Goal: Information Seeking & Learning: Learn about a topic

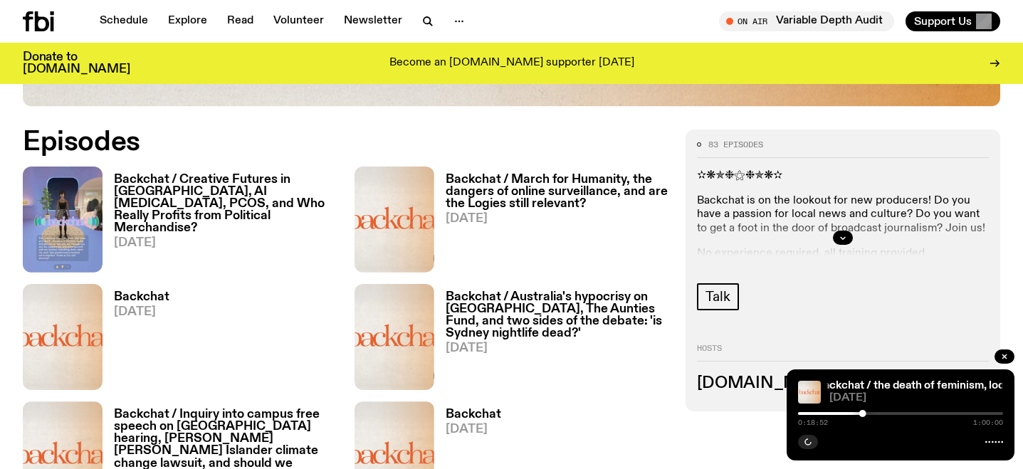
scroll to position [682, 0]
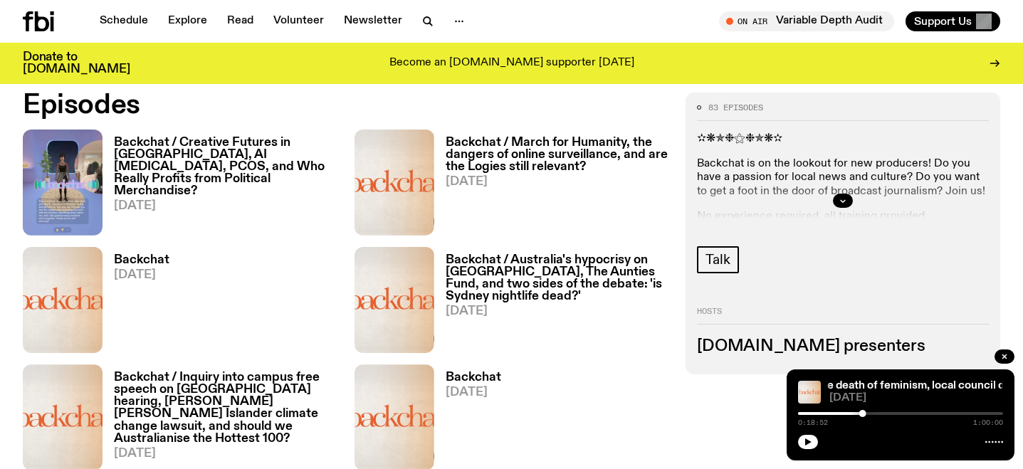
click at [171, 174] on h3 "Backchat / Creative Futures in [GEOGRAPHIC_DATA], AI [MEDICAL_DATA], PCOS, and …" at bounding box center [225, 167] width 223 height 60
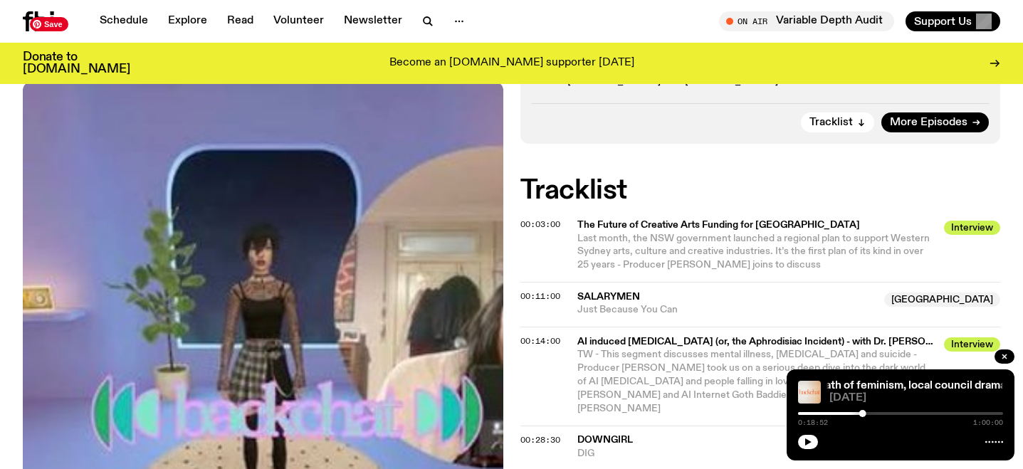
scroll to position [588, 0]
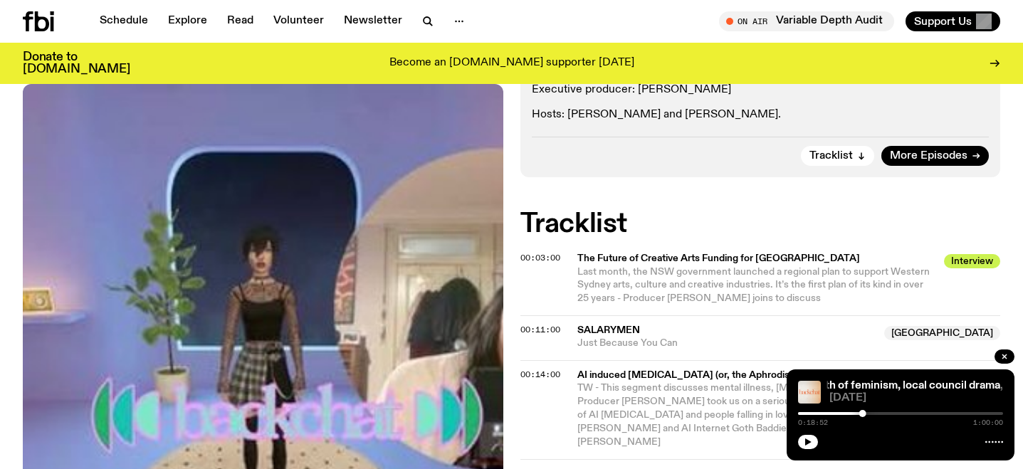
click at [666, 267] on span "Last month, the NSW government launched a regional plan to support Western Sydn…" at bounding box center [753, 285] width 352 height 37
click at [665, 267] on span "Last month, the NSW government launched a regional plan to support Western Sydn…" at bounding box center [753, 285] width 352 height 37
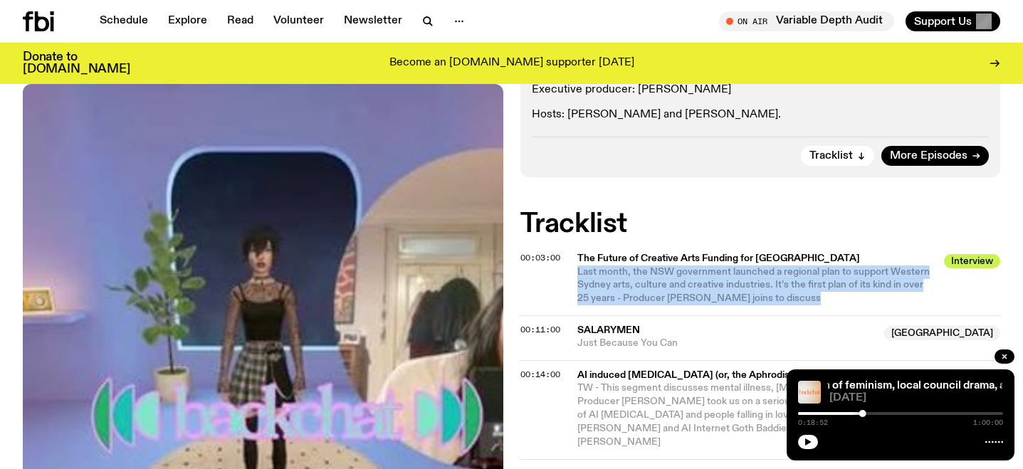
click at [665, 267] on span "Last month, the NSW government launched a regional plan to support Western Sydn…" at bounding box center [753, 285] width 352 height 37
copy div "Last month, the NSW government launched a regional plan to support Western Sydn…"
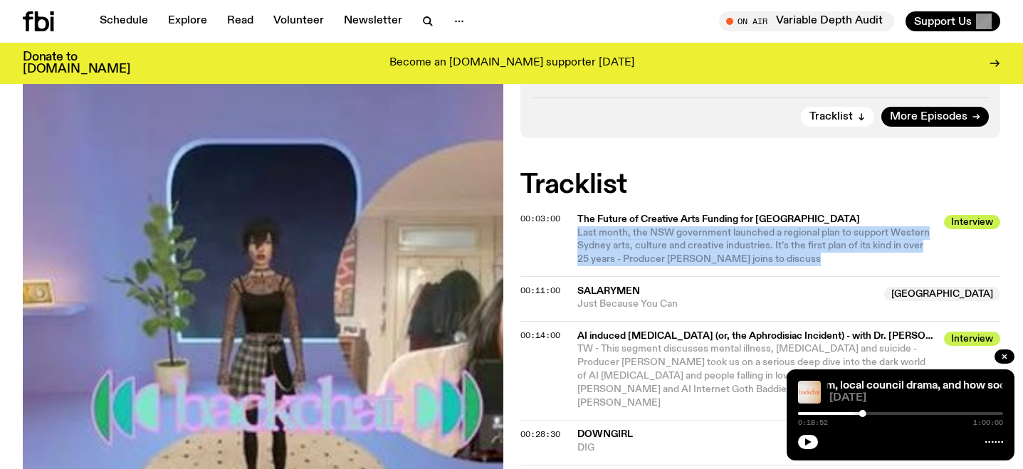
scroll to position [662, 0]
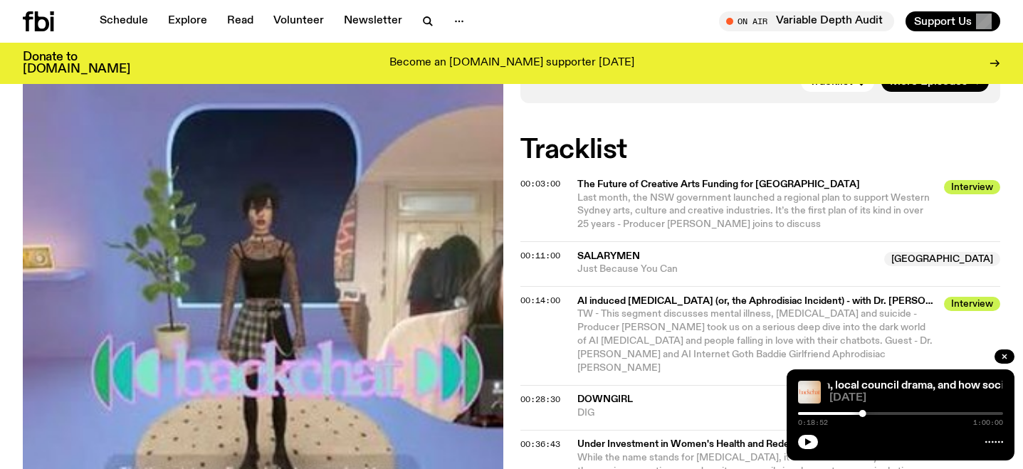
click at [634, 309] on span "TW - This segment discusses mental illness, [MEDICAL_DATA] and suicide - Produc…" at bounding box center [754, 341] width 355 height 64
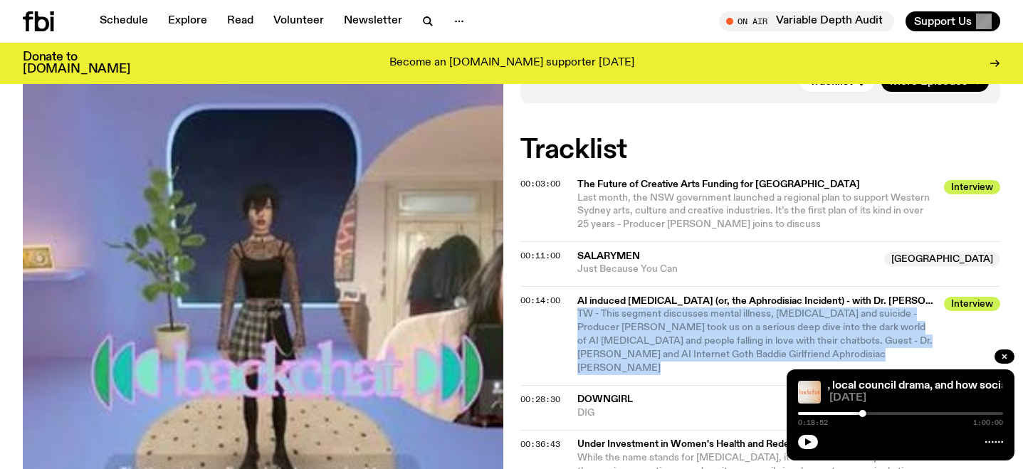
click at [634, 309] on span "TW - This segment discusses mental illness, [MEDICAL_DATA] and suicide - Produc…" at bounding box center [754, 341] width 355 height 64
copy div "TW - This segment discusses mental illness, [MEDICAL_DATA] and suicide - Produc…"
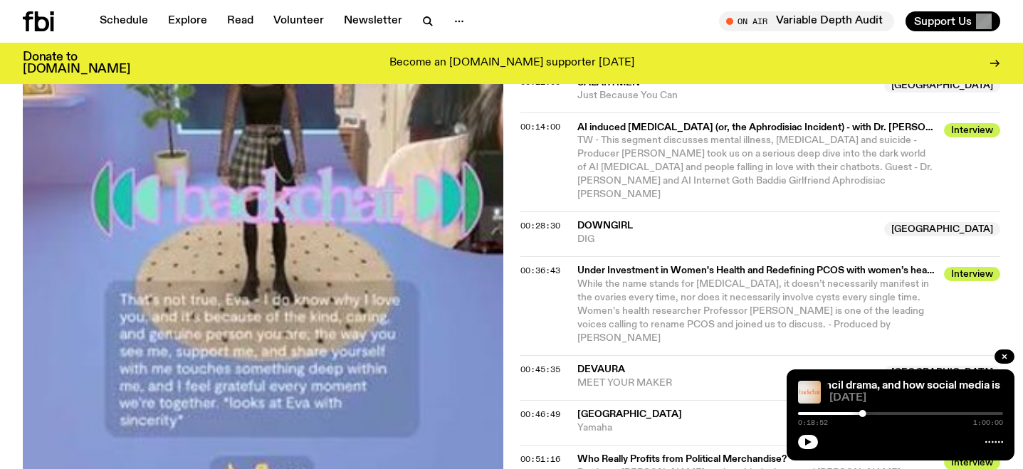
click at [649, 279] on span "While the name stands for [MEDICAL_DATA], it doesn’t necessarily manifest in th…" at bounding box center [753, 311] width 352 height 64
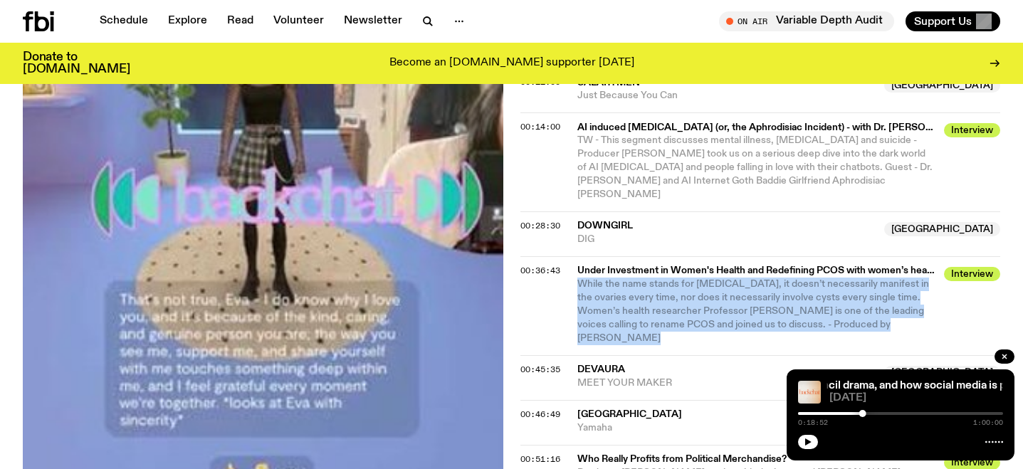
click at [649, 279] on span "While the name stands for [MEDICAL_DATA], it doesn’t necessarily manifest in th…" at bounding box center [753, 311] width 352 height 64
copy div "While the name stands for [MEDICAL_DATA], it doesn’t necessarily manifest in th…"
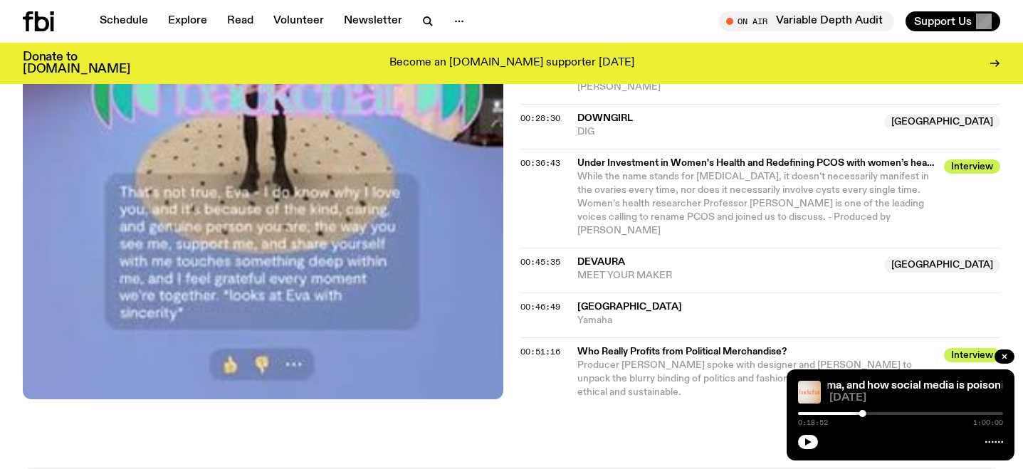
click at [621, 360] on span "Producer [PERSON_NAME] spoke with designer and [PERSON_NAME] to unpack the blur…" at bounding box center [744, 378] width 334 height 37
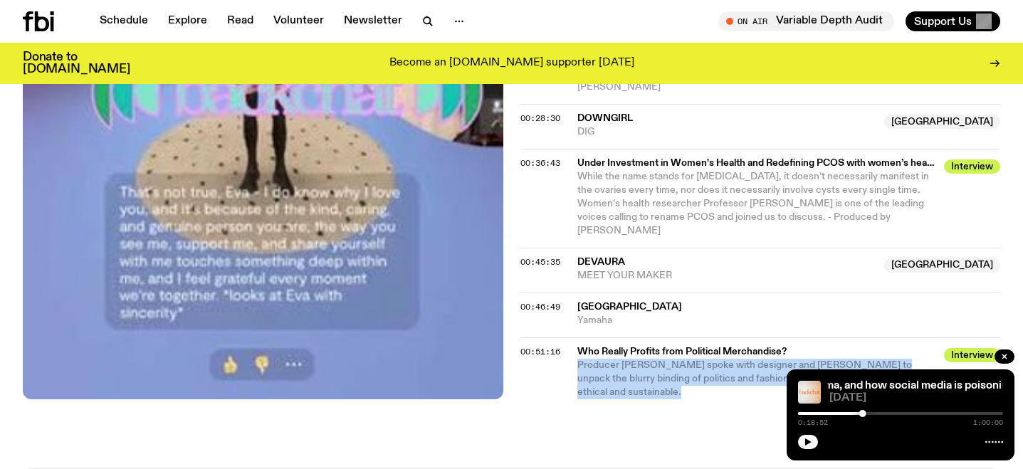
click at [621, 360] on span "Producer [PERSON_NAME] spoke with designer and [PERSON_NAME] to unpack the blur…" at bounding box center [744, 378] width 334 height 37
copy div "Producer [PERSON_NAME] spoke with designer and [PERSON_NAME] to unpack the blur…"
